Goal: Book appointment/travel/reservation

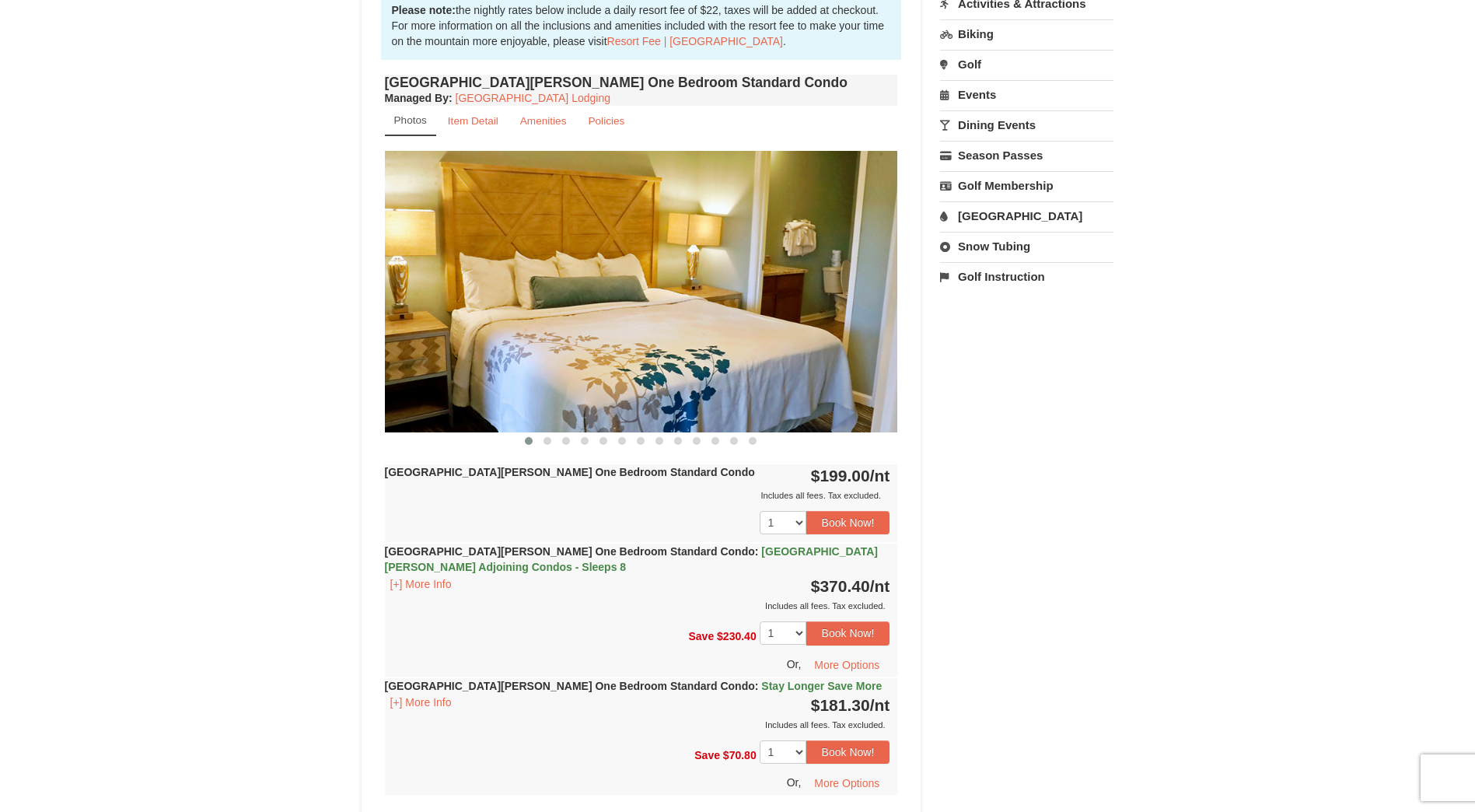
scroll to position [466, 0]
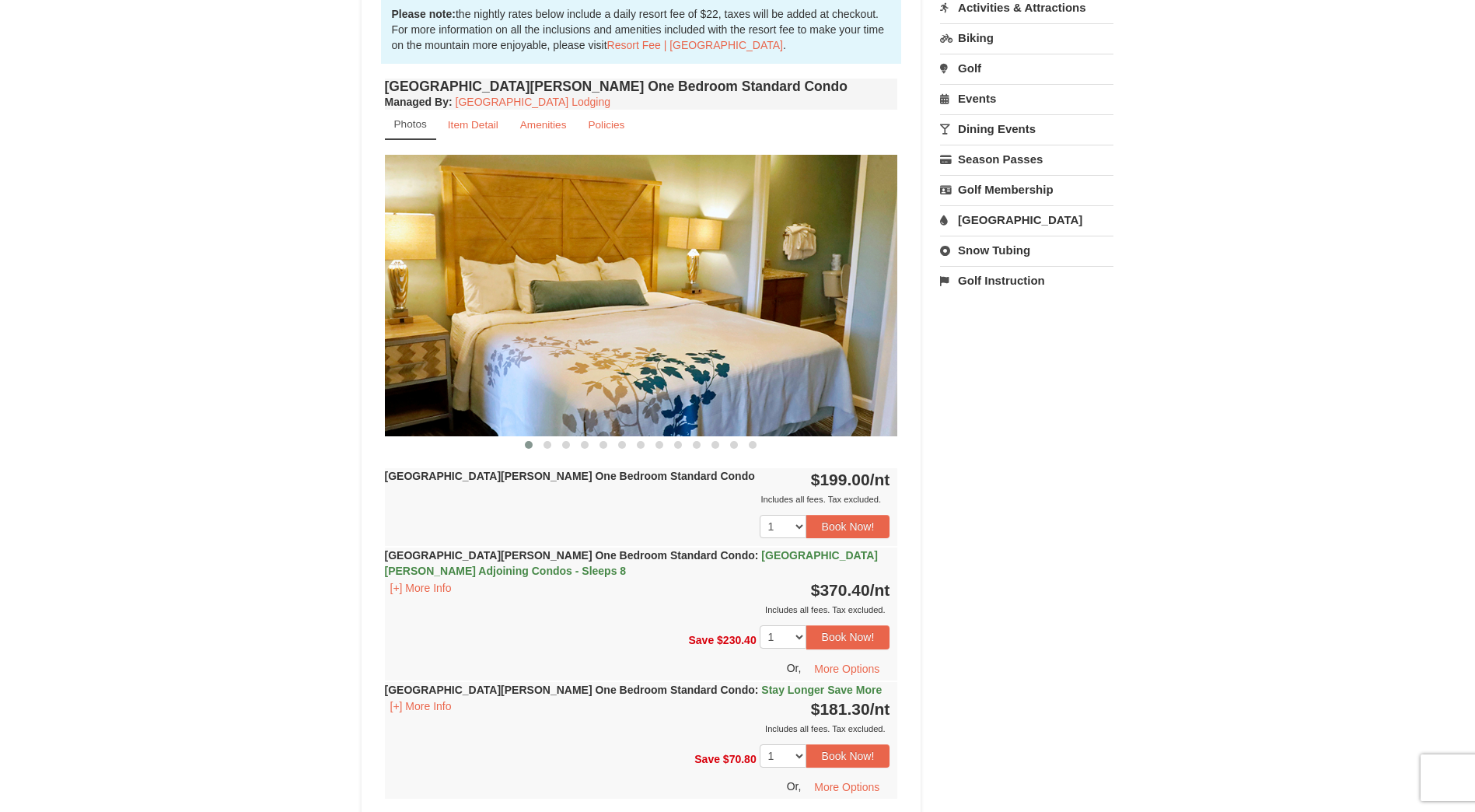
click at [721, 350] on img at bounding box center [641, 294] width 513 height 281
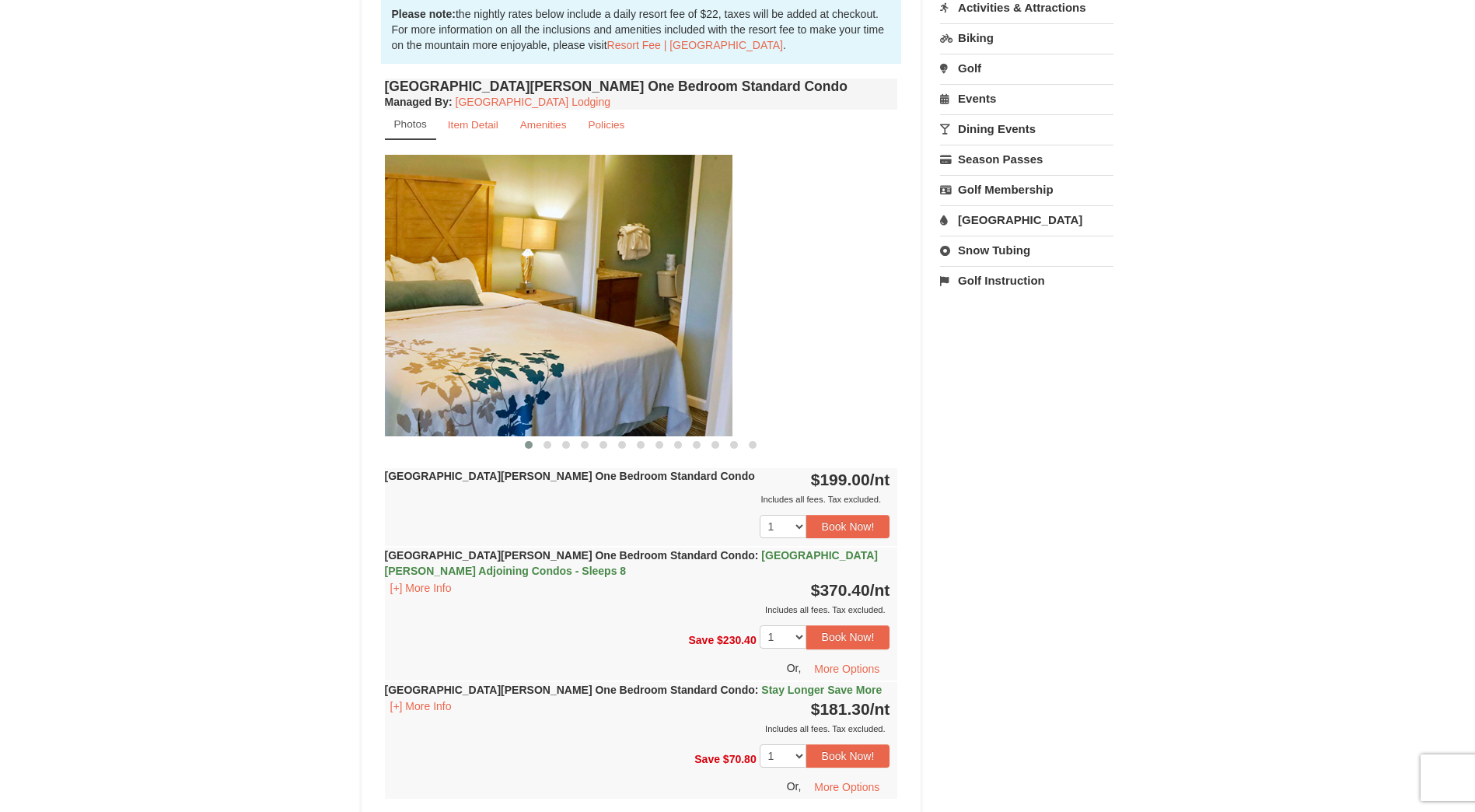
drag, startPoint x: 721, startPoint y: 350, endPoint x: 483, endPoint y: 341, distance: 238.2
click at [483, 342] on img at bounding box center [476, 294] width 513 height 281
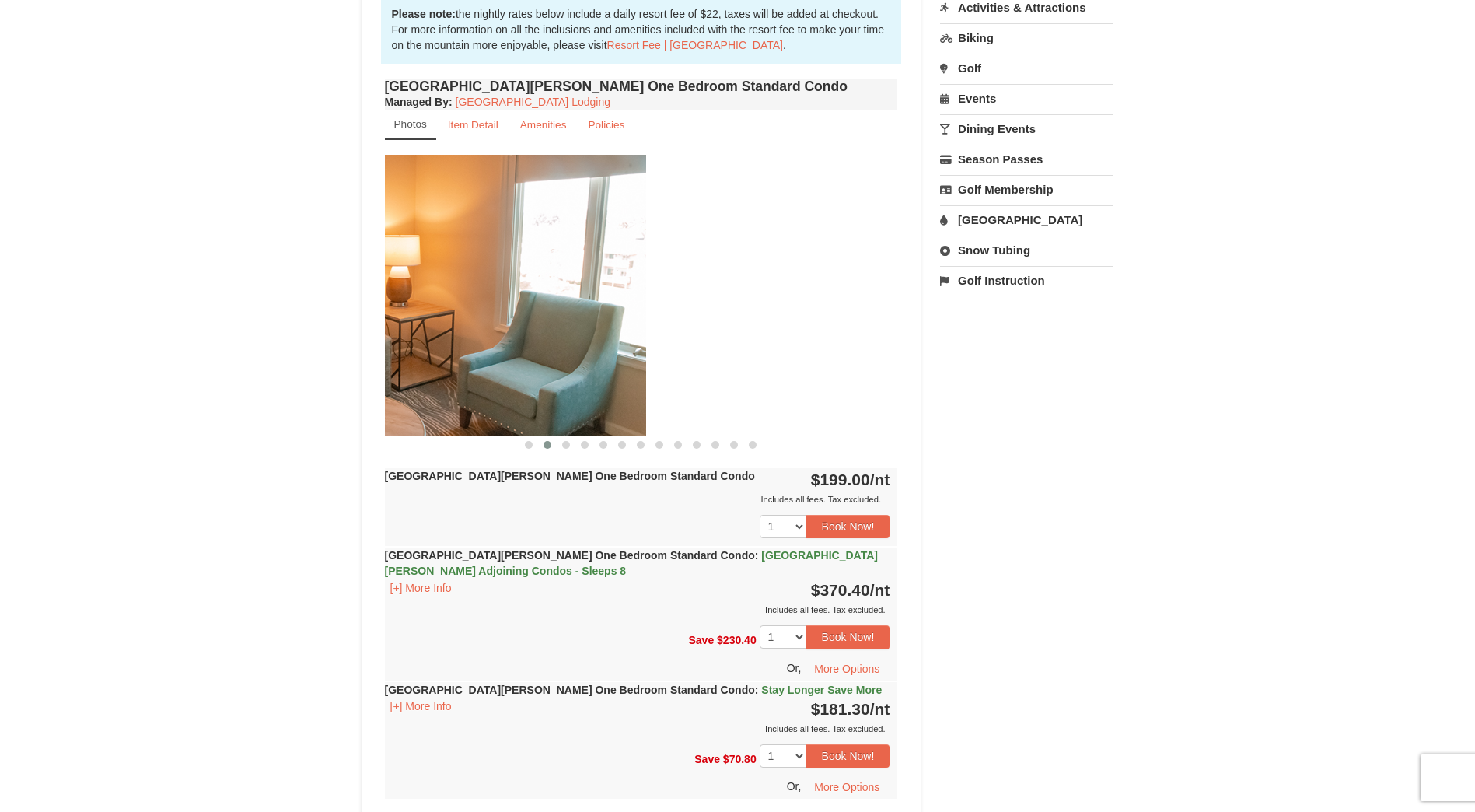
drag, startPoint x: 764, startPoint y: 332, endPoint x: 508, endPoint y: 335, distance: 256.0
click at [508, 335] on img at bounding box center [389, 294] width 513 height 281
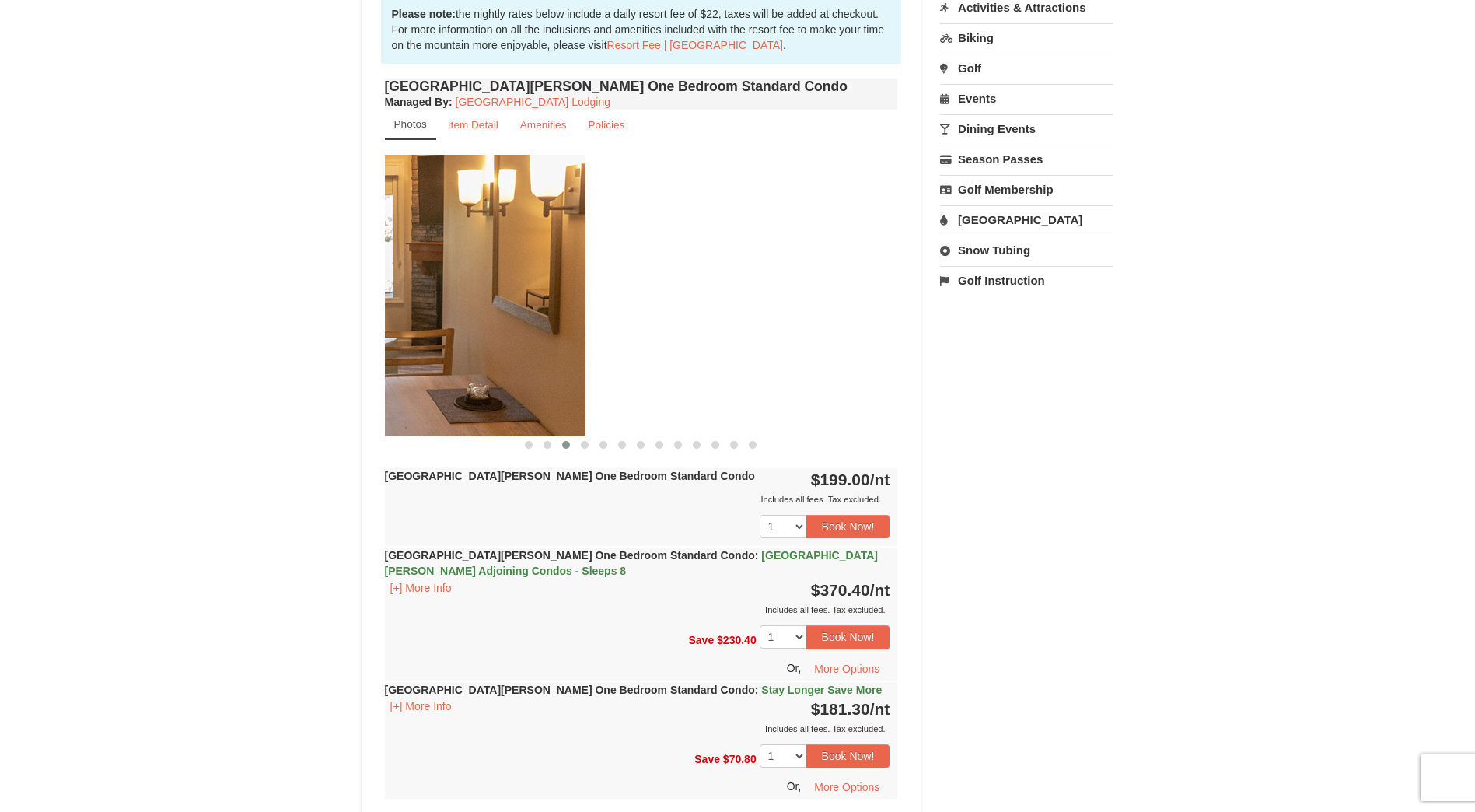
drag, startPoint x: 764, startPoint y: 315, endPoint x: 452, endPoint y: 330, distance: 312.4
click at [452, 330] on img at bounding box center [328, 294] width 513 height 281
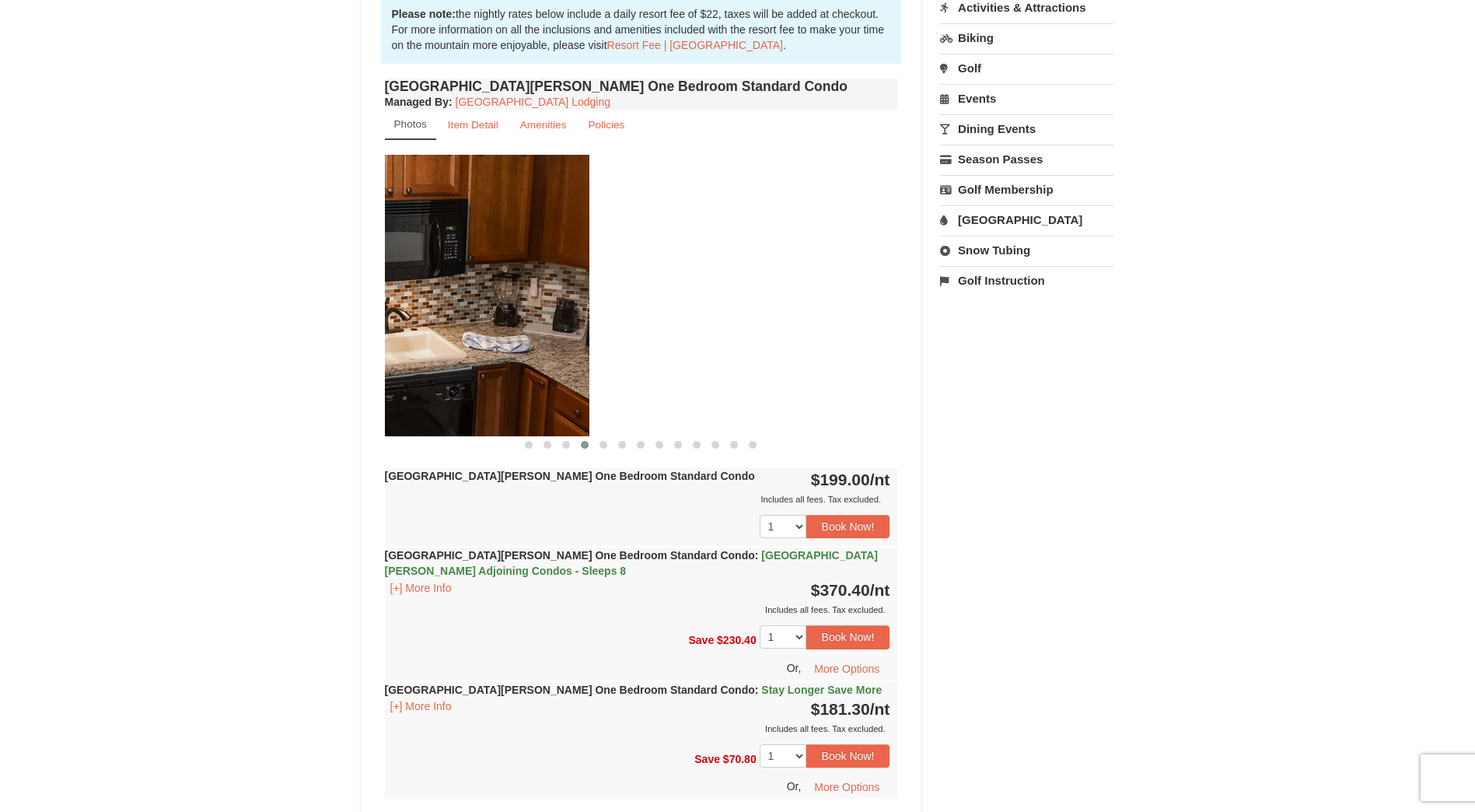
drag, startPoint x: 778, startPoint y: 315, endPoint x: 469, endPoint y: 331, distance: 309.4
click at [469, 331] on img at bounding box center [332, 294] width 513 height 281
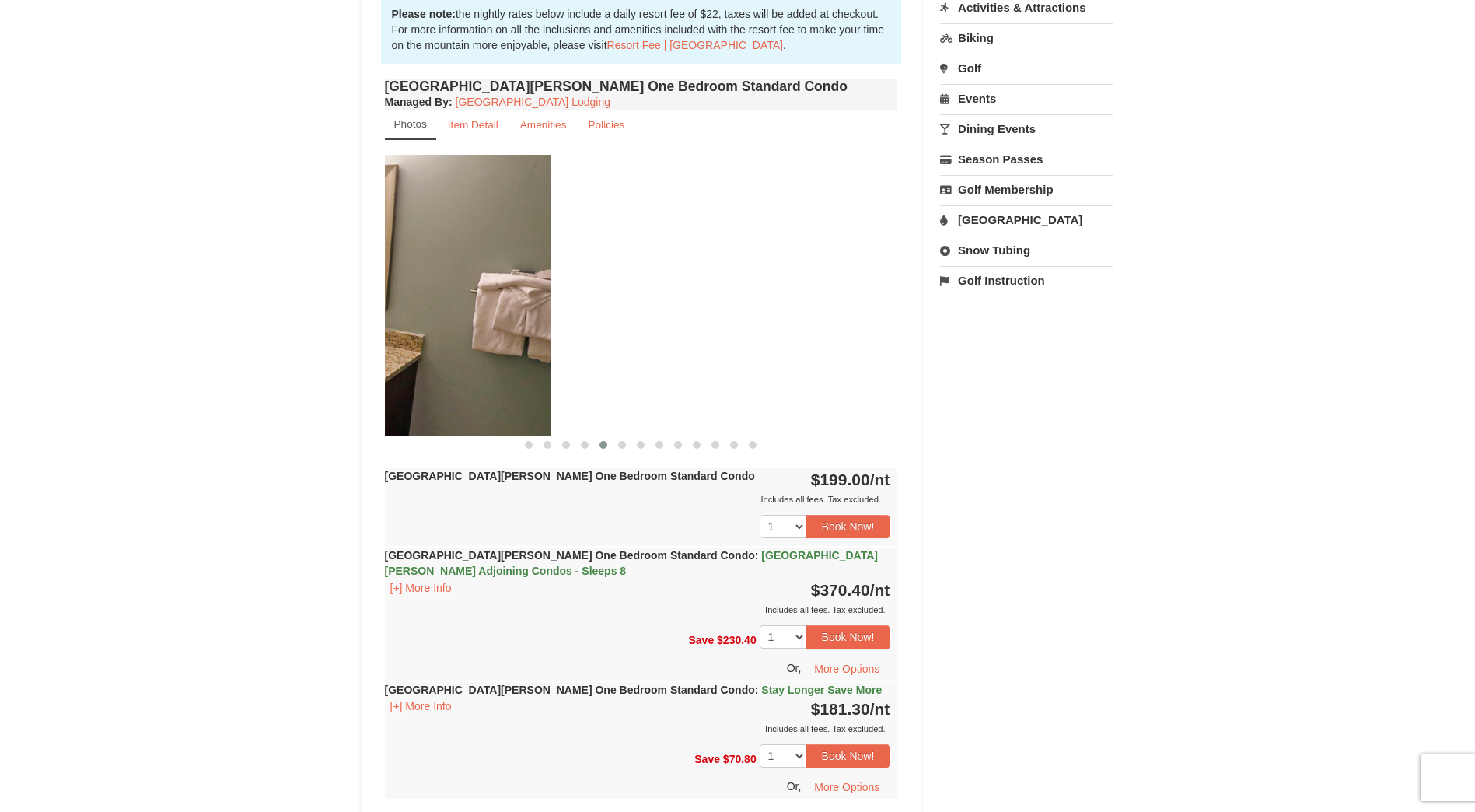
drag, startPoint x: 793, startPoint y: 322, endPoint x: 446, endPoint y: 322, distance: 347.0
click at [446, 322] on img at bounding box center [293, 294] width 513 height 281
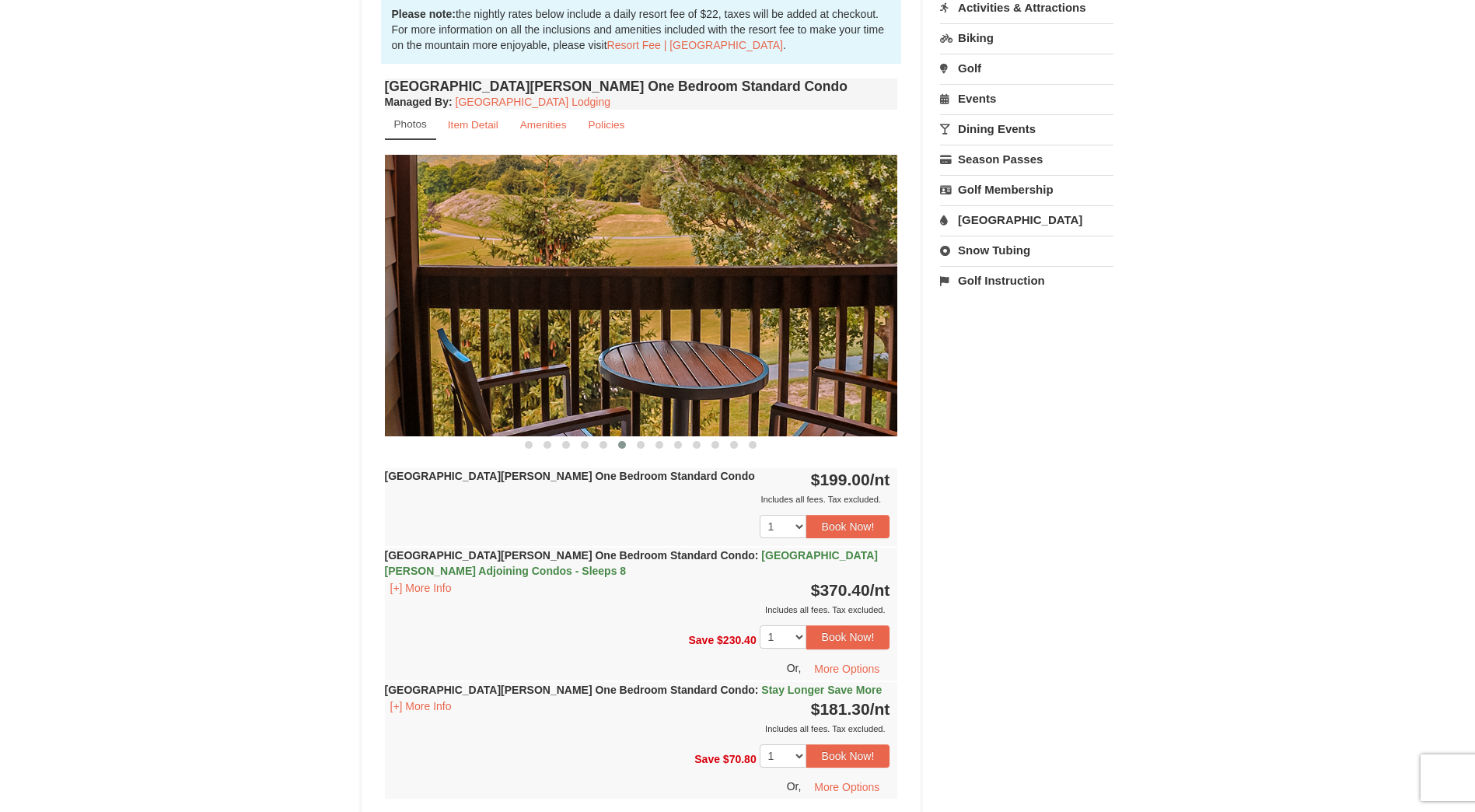
drag, startPoint x: 777, startPoint y: 314, endPoint x: 315, endPoint y: 286, distance: 462.8
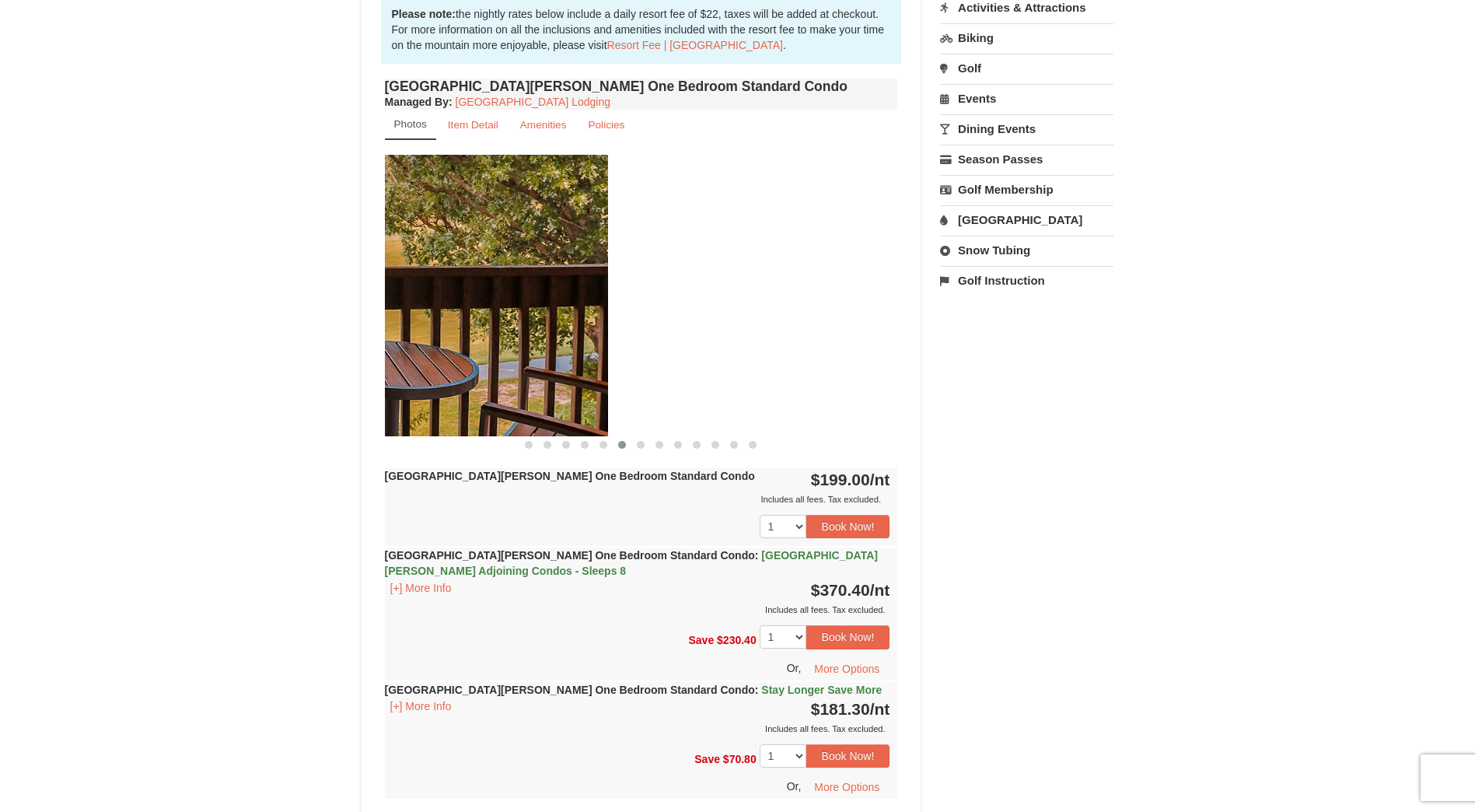
drag, startPoint x: 781, startPoint y: 345, endPoint x: 421, endPoint y: 318, distance: 361.0
click at [421, 318] on img at bounding box center [351, 294] width 513 height 281
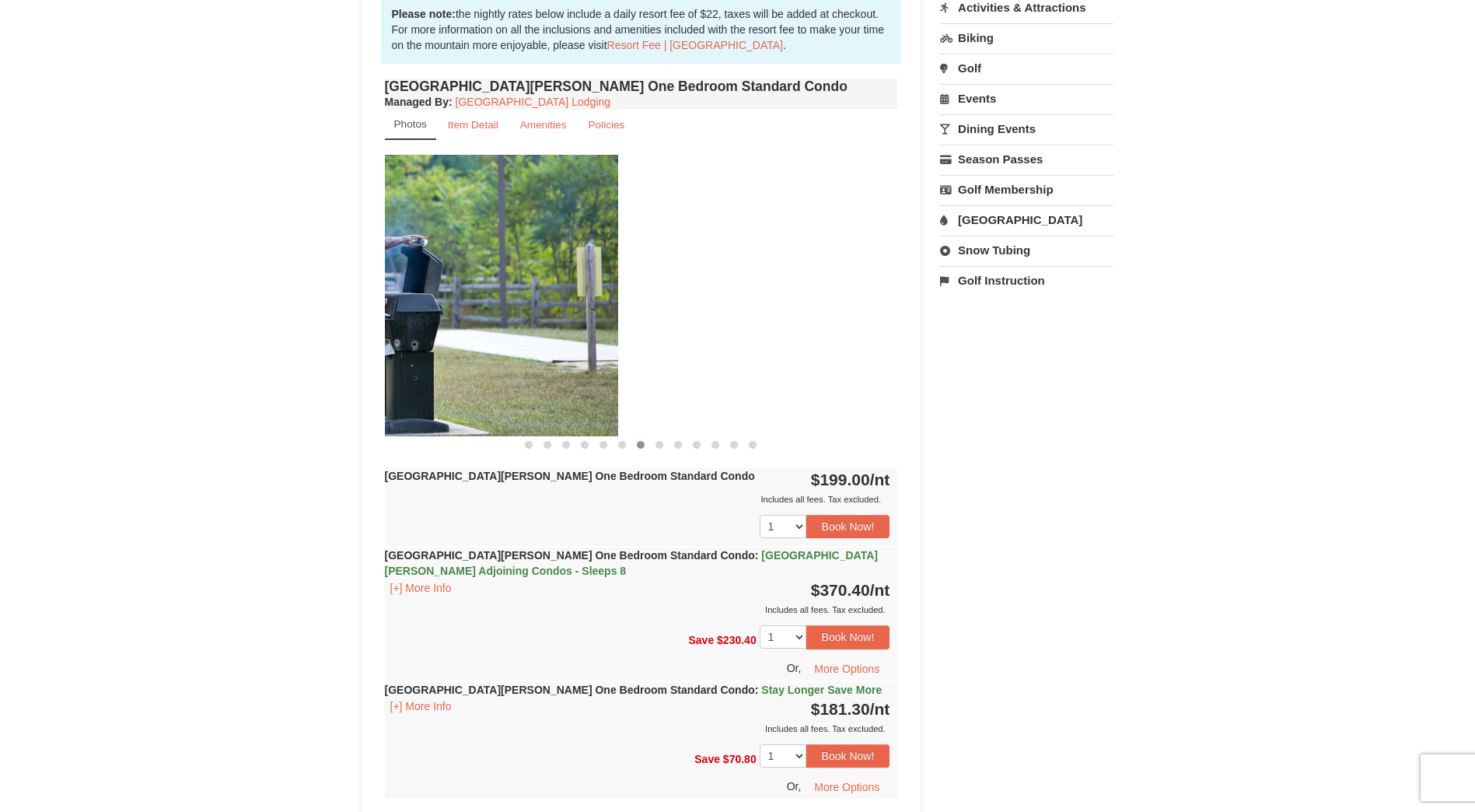
drag, startPoint x: 750, startPoint y: 339, endPoint x: 389, endPoint y: 335, distance: 361.0
click at [389, 335] on img at bounding box center [361, 294] width 513 height 281
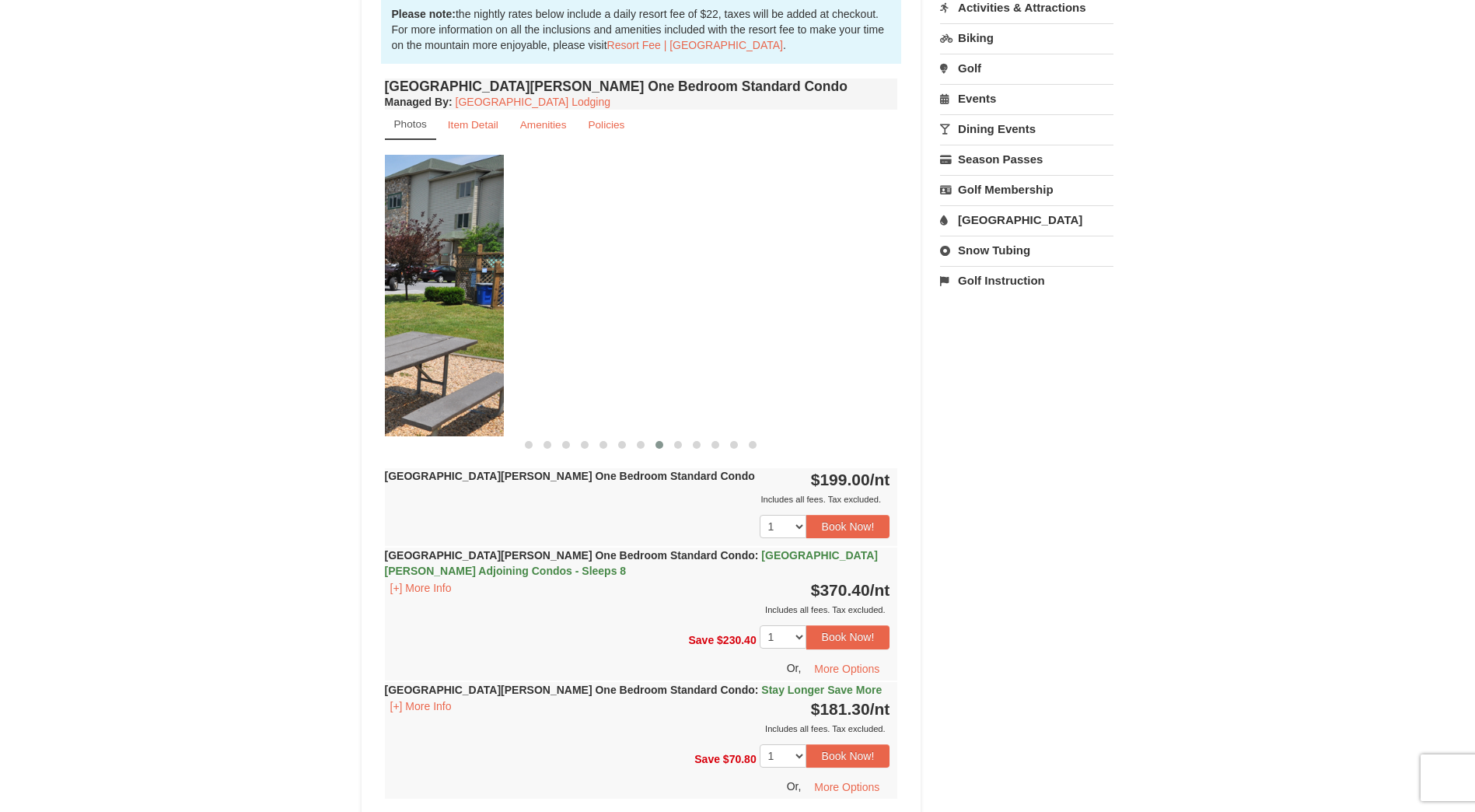
drag, startPoint x: 779, startPoint y: 351, endPoint x: 385, endPoint y: 333, distance: 394.4
click at [385, 333] on img at bounding box center [246, 294] width 513 height 281
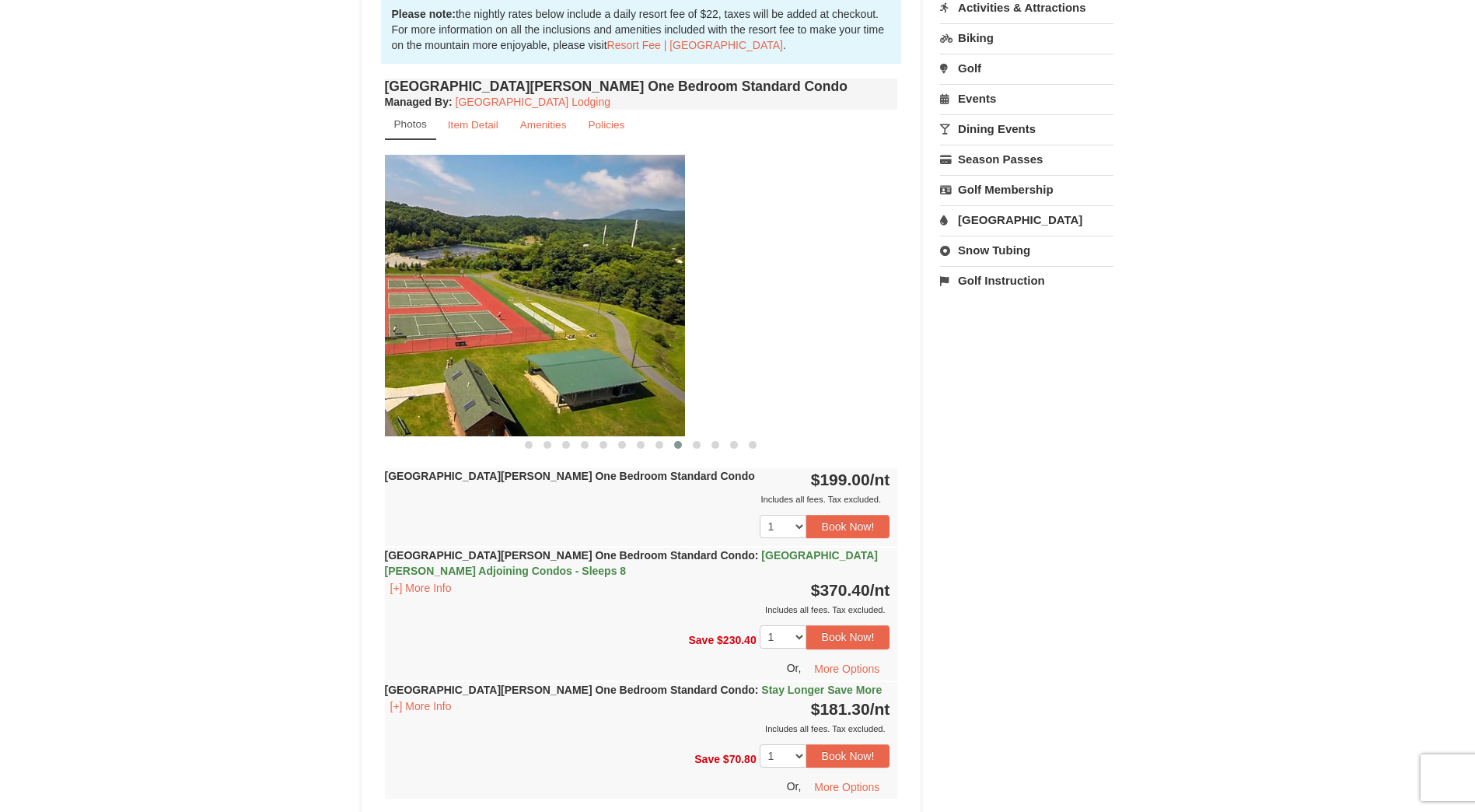
drag, startPoint x: 746, startPoint y: 341, endPoint x: 368, endPoint y: 317, distance: 378.8
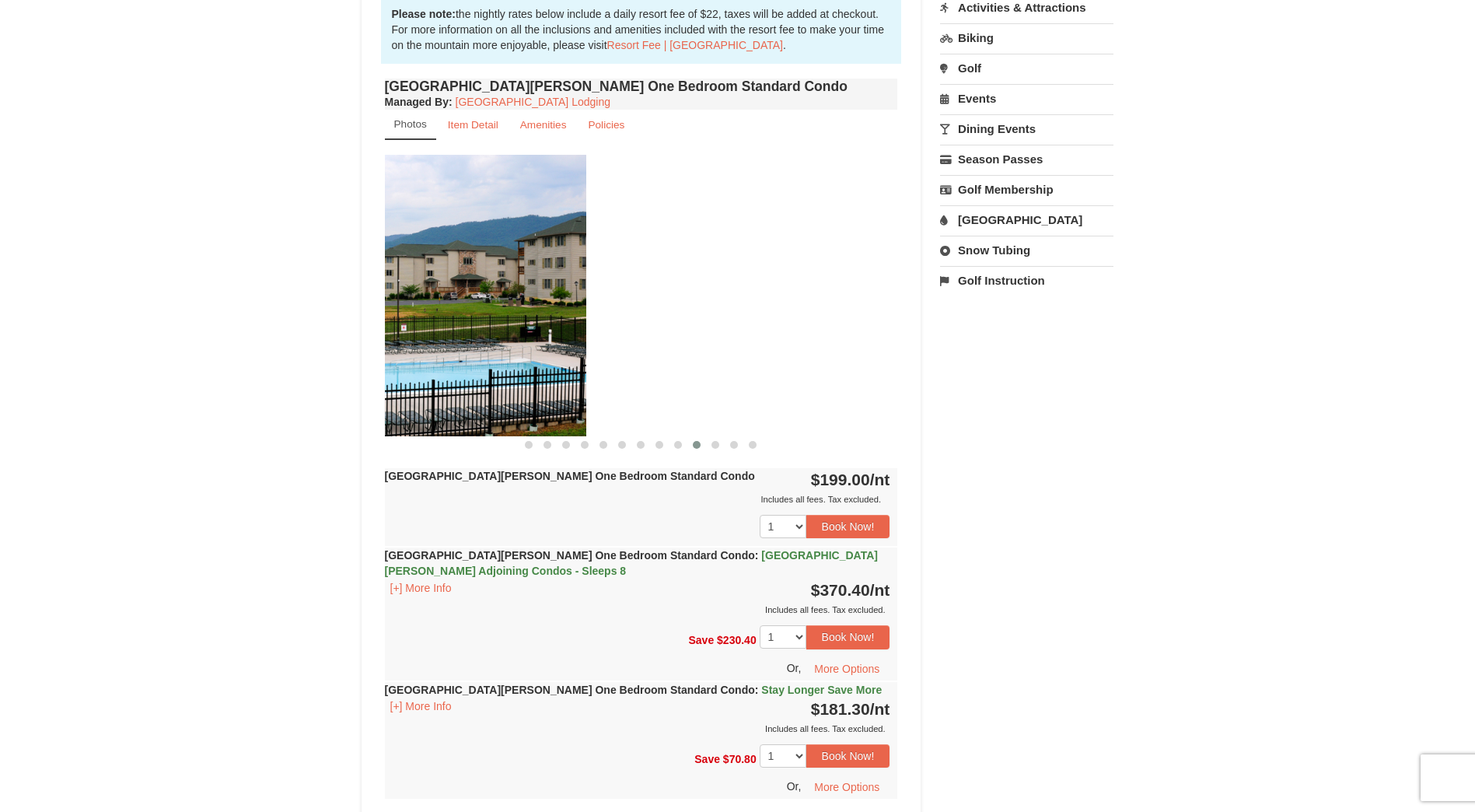
drag, startPoint x: 759, startPoint y: 318, endPoint x: 293, endPoint y: 306, distance: 466.2
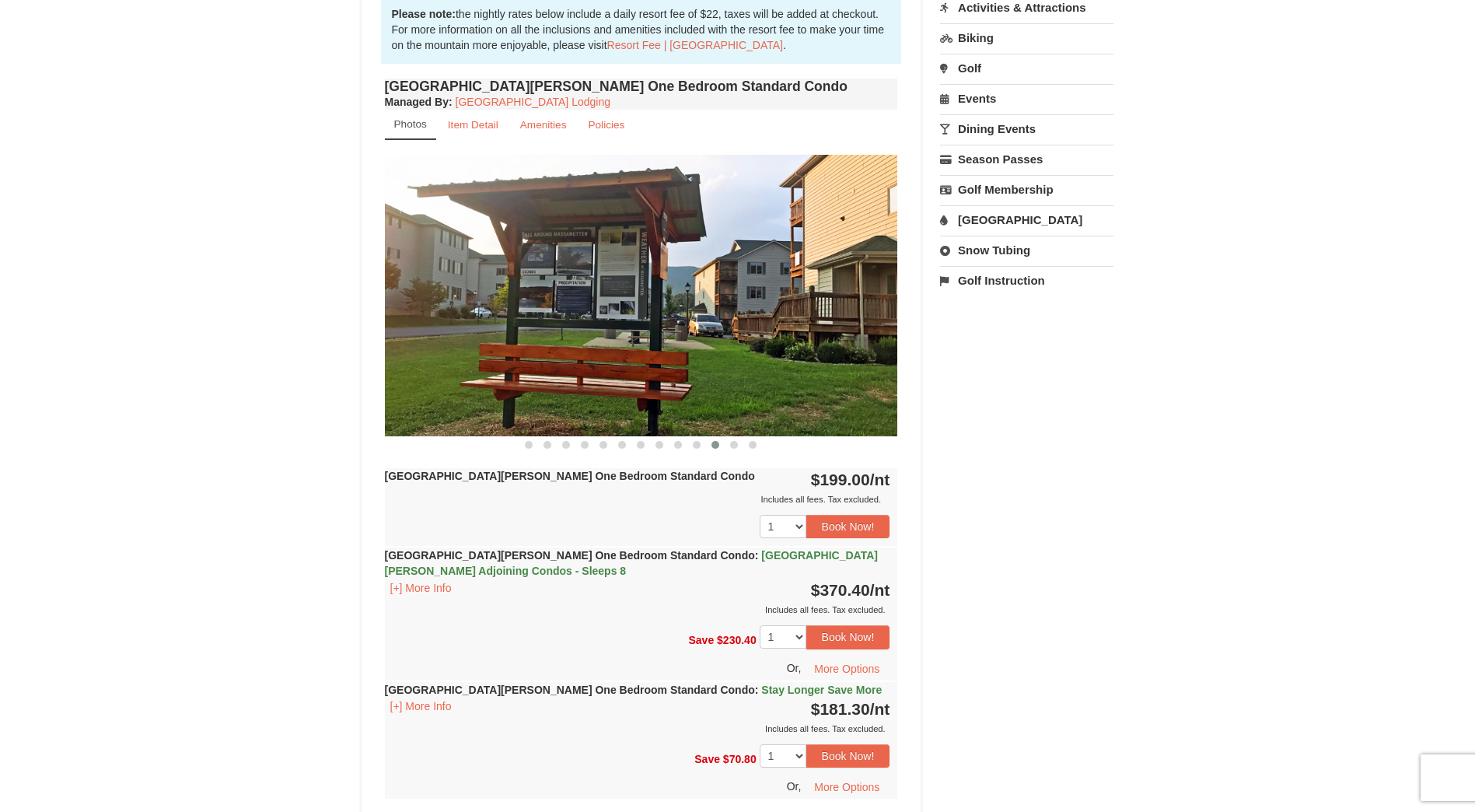
drag, startPoint x: 729, startPoint y: 312, endPoint x: 375, endPoint y: 313, distance: 354.0
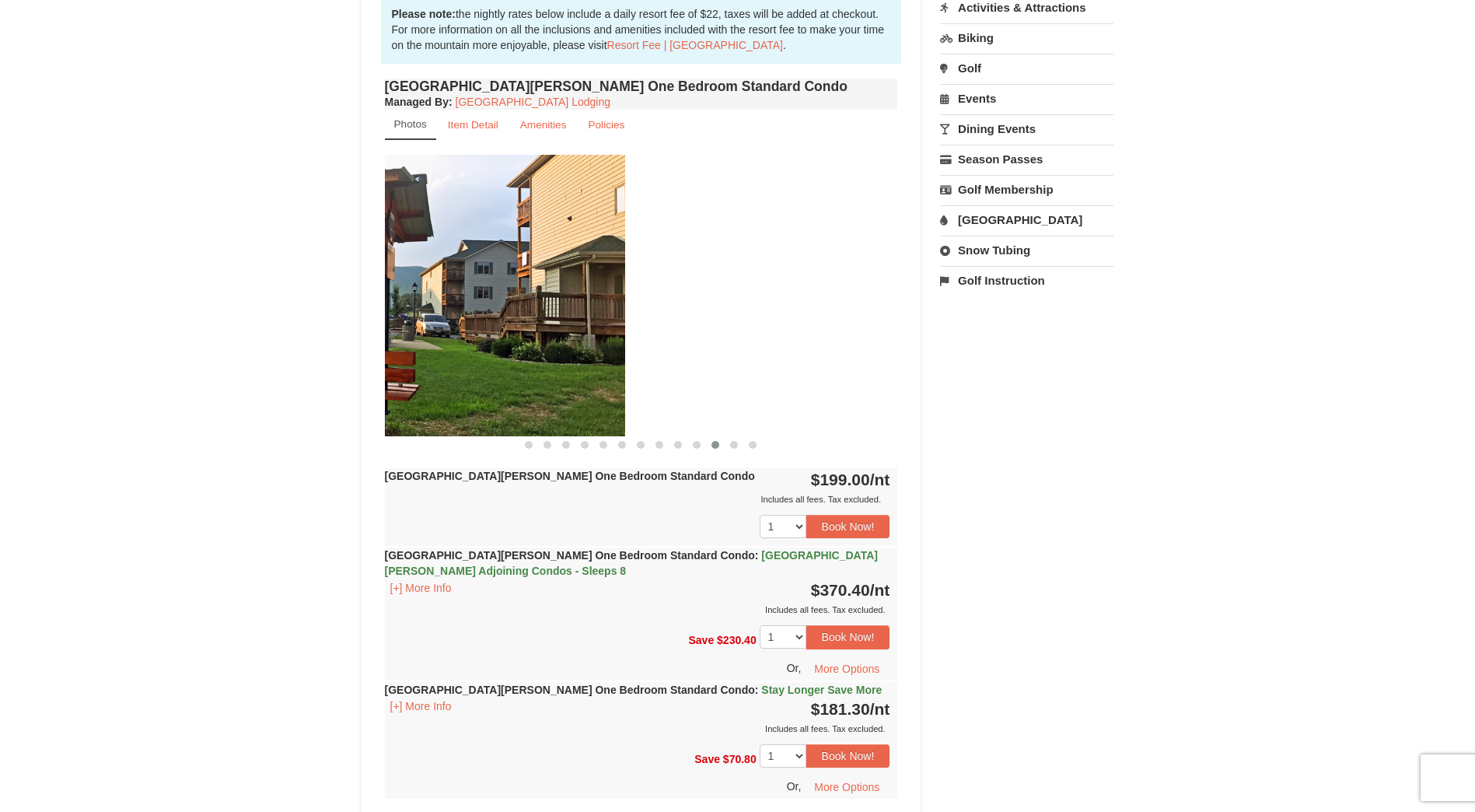
drag, startPoint x: 699, startPoint y: 307, endPoint x: 422, endPoint y: 307, distance: 277.0
click at [423, 307] on img at bounding box center [368, 294] width 513 height 281
